Goal: Contribute content

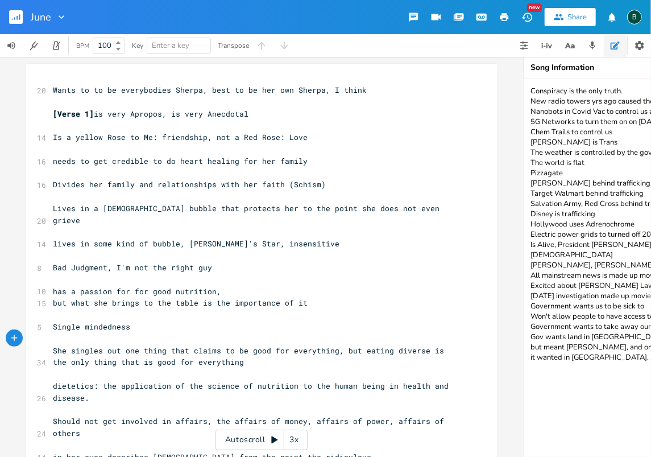
scroll to position [0, 25]
click at [51, 88] on pre "Wants to to be everybodies Sherpa, best to be her own Sherpa, I think" at bounding box center [256, 90] width 411 height 12
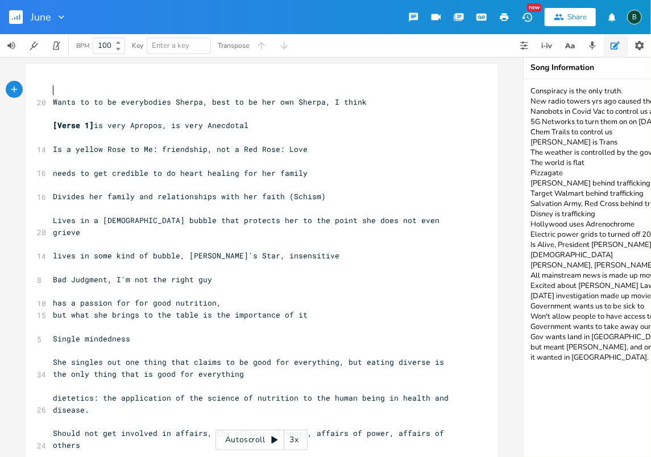
click at [51, 88] on pre "​" at bounding box center [256, 90] width 411 height 12
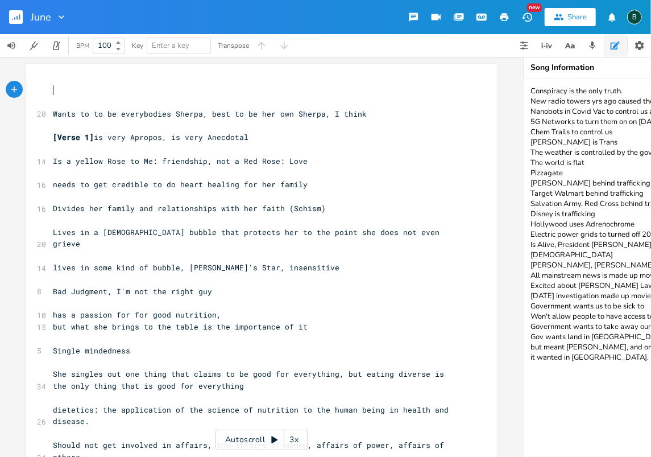
click at [51, 90] on pre "​" at bounding box center [256, 90] width 411 height 12
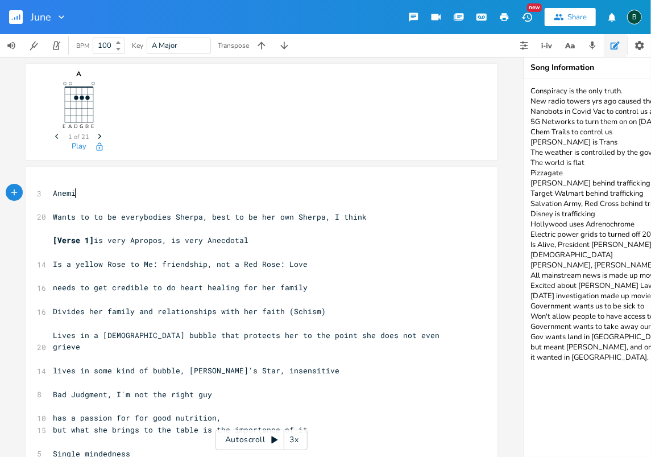
scroll to position [0, 21]
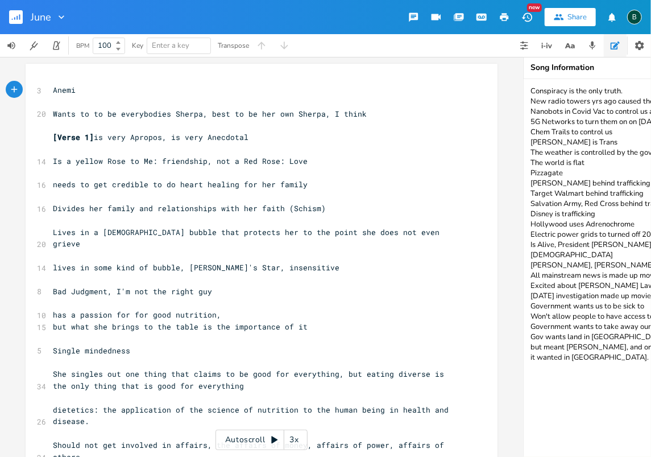
type textarea "Anemic"
click at [51, 91] on pre "Anemic" at bounding box center [256, 90] width 411 height 12
type textarea "Cure"
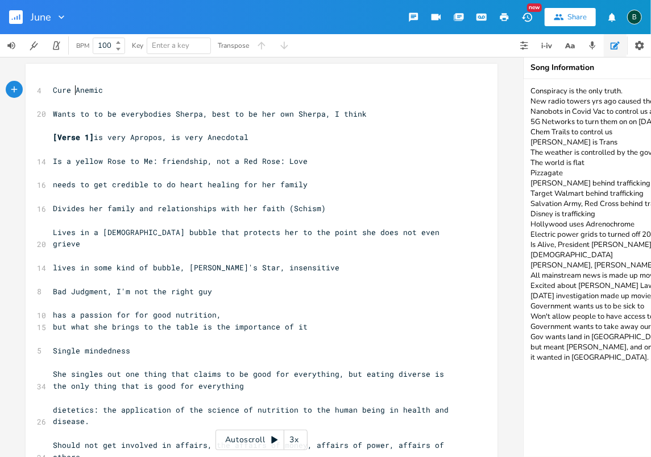
click at [101, 90] on pre "Cure Anemic" at bounding box center [256, 90] width 411 height 12
type textarea "with"
click at [85, 113] on span "Wants to to be everybodies Sherpa, best to be her own Sherpa, I think" at bounding box center [210, 114] width 314 height 10
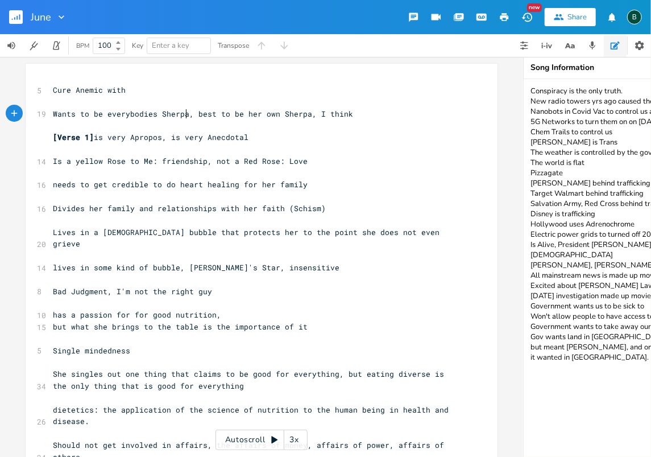
click at [182, 115] on span "Wants to be everybodies Sherpa, best to be her own Sherpa, I think" at bounding box center [203, 114] width 300 height 10
type textarea "(conseleor"
type textarea "or"
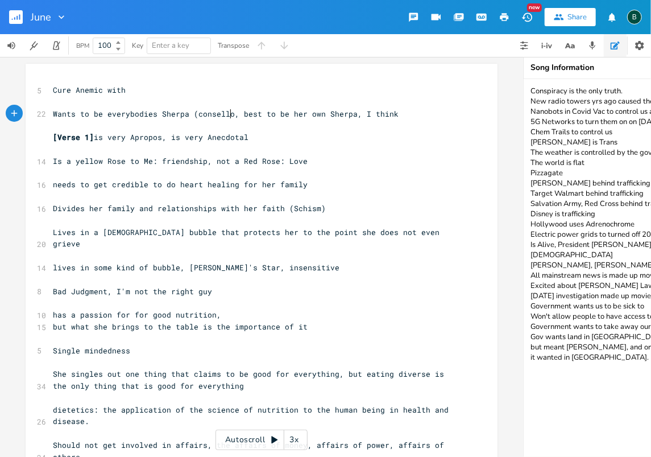
scroll to position [0, 8]
type textarea "lor)"
drag, startPoint x: 191, startPoint y: 113, endPoint x: 232, endPoint y: 112, distance: 40.4
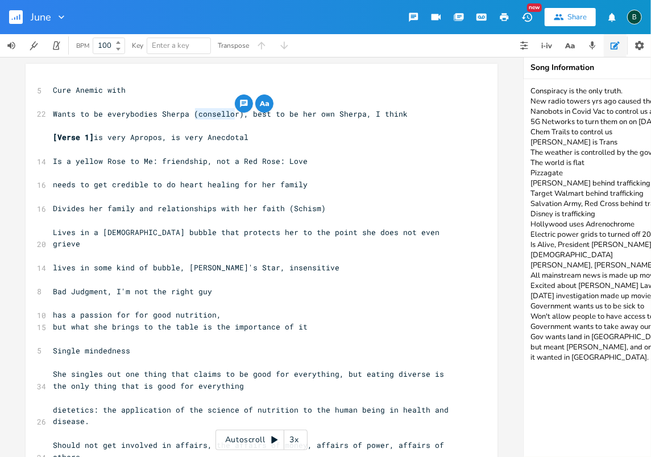
scroll to position [0, 0]
type textarea "consellor"
click at [530, 356] on textarea "Conspiracy is the only truth. New radio towers yrs ago caused the Spanish flu N…" at bounding box center [638, 268] width 228 height 378
paste textarea "consellor"
drag, startPoint x: 562, startPoint y: 357, endPoint x: 531, endPoint y: 358, distance: 30.7
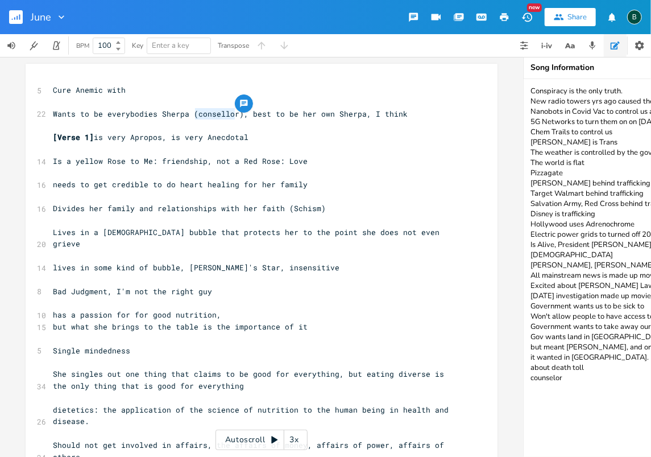
click at [531, 358] on textarea "Conspiracy is the only truth. New radio towers yrs ago caused the Spanish flu N…" at bounding box center [638, 268] width 228 height 378
type textarea "Conspiracy is the only truth. New radio towers yrs ago caused the Spanish flu N…"
type textarea "​consellor"
click at [121, 90] on span "Cure Anemic with" at bounding box center [89, 90] width 73 height 10
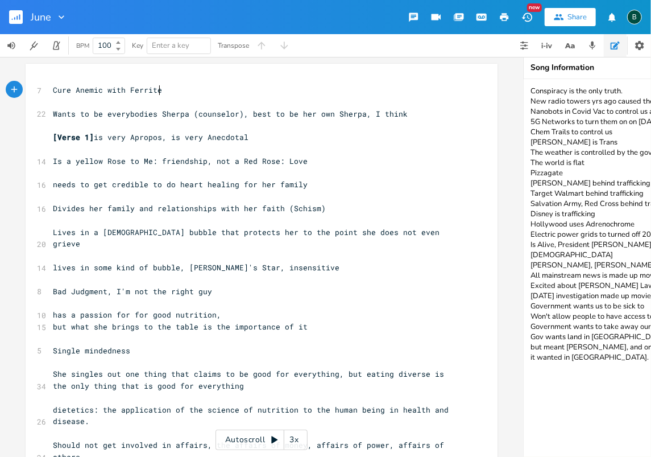
scroll to position [0, 23]
type textarea "Ferrite"
click at [125, 91] on span "Cure Anemic with Ferrite" at bounding box center [107, 90] width 109 height 10
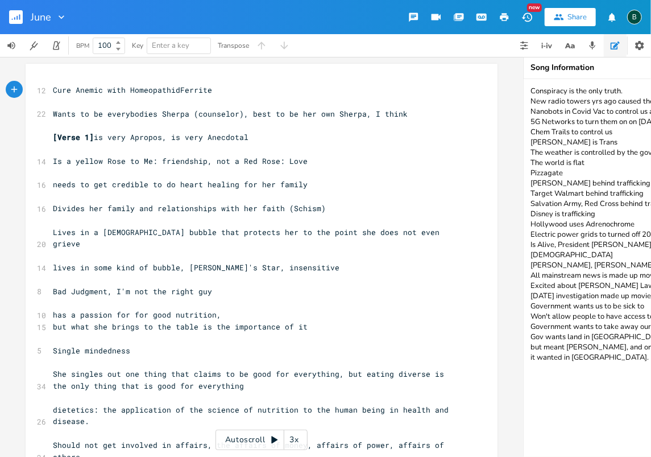
type textarea "Homeopathid"
type textarea "c"
drag, startPoint x: 209, startPoint y: 90, endPoint x: 49, endPoint y: 90, distance: 159.8
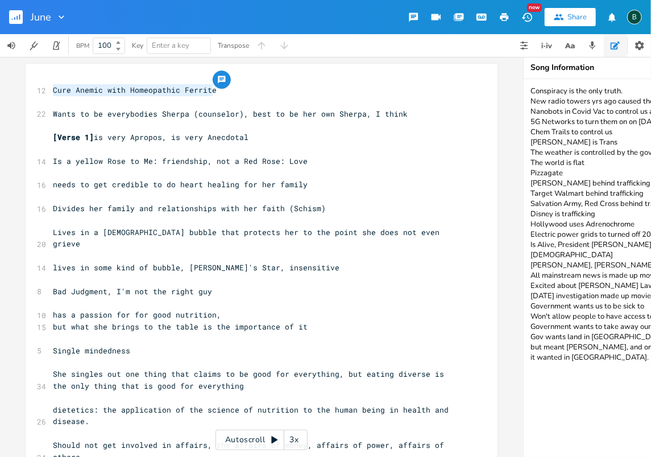
click at [53, 90] on span "Cure Anemic with Homeopathic Ferrite" at bounding box center [135, 90] width 164 height 10
type textarea "​"
click at [51, 111] on pre "Wants to be everybodies Sherpa (counselor), best to be her own Sherpa, I think" at bounding box center [256, 114] width 411 height 12
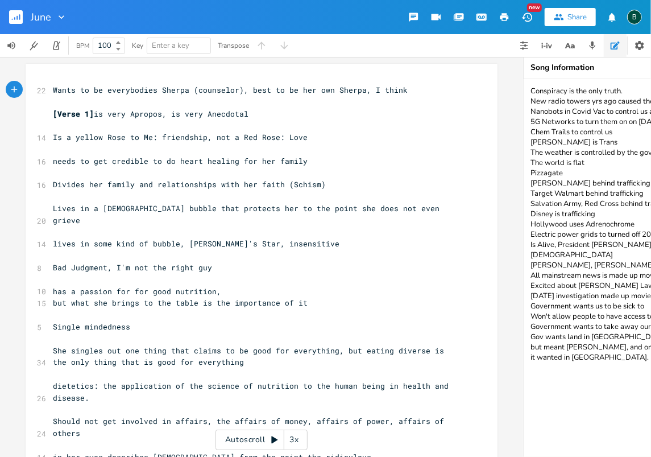
click at [531, 92] on textarea "Conspiracy is the only truth. New radio towers yrs ago caused the Spanish flu N…" at bounding box center [638, 268] width 228 height 378
click at [530, 91] on textarea "Conspiracy is the only truth. New radio towers yrs ago caused the Spanish flu N…" at bounding box center [638, 268] width 228 height 378
paste textarea "Cure Anemic with Homeopathic Ferrite"
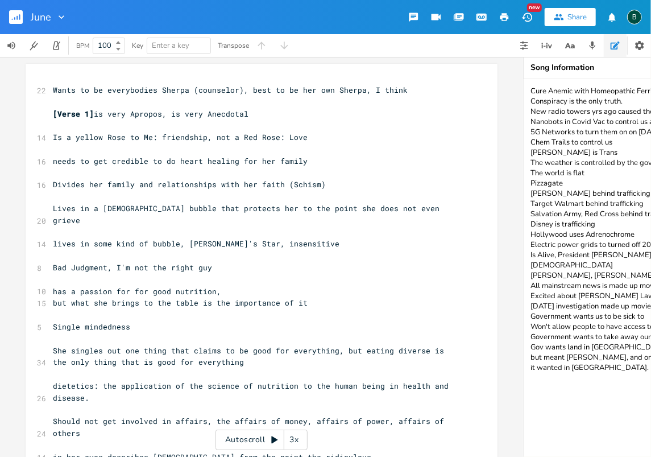
scroll to position [0, 8]
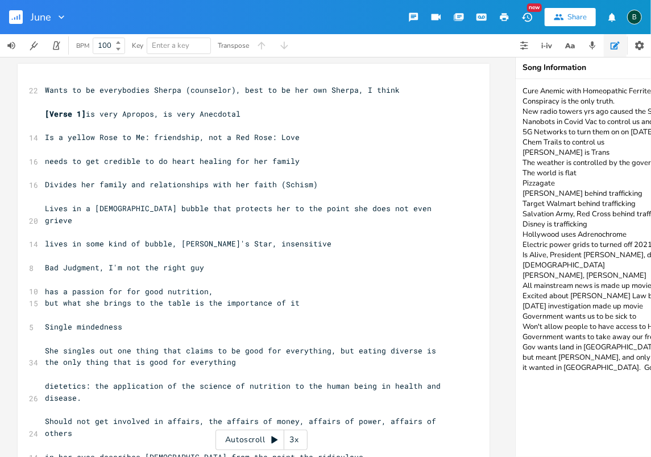
type textarea "Cure Anemic with Homeopathic Ferrite Conspiracy is the only truth. New radio to…"
